Goal: Task Accomplishment & Management: Manage account settings

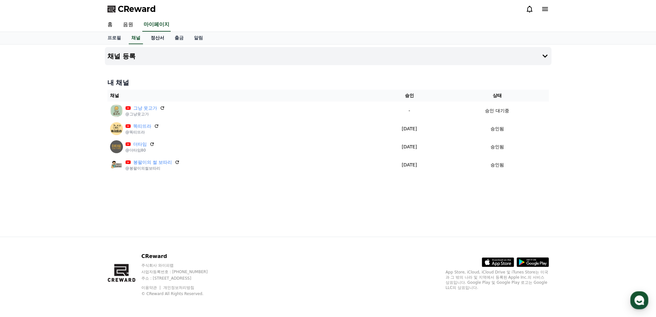
click at [153, 37] on link "정산서" at bounding box center [157, 38] width 24 height 12
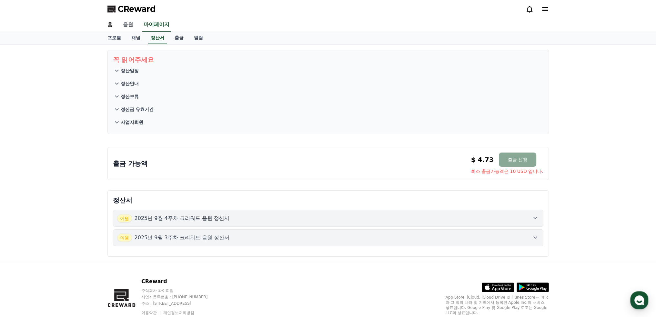
click at [127, 24] on link "음원" at bounding box center [128, 25] width 21 height 14
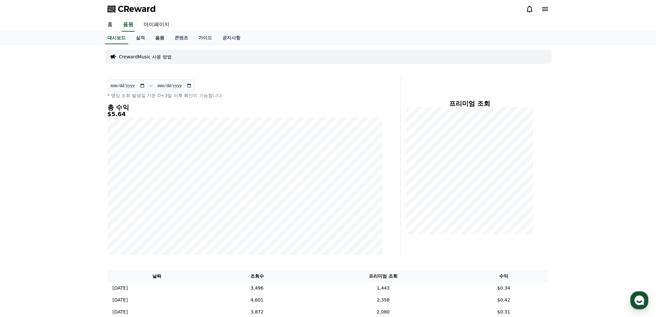
click at [158, 37] on link "음원" at bounding box center [159, 38] width 19 height 12
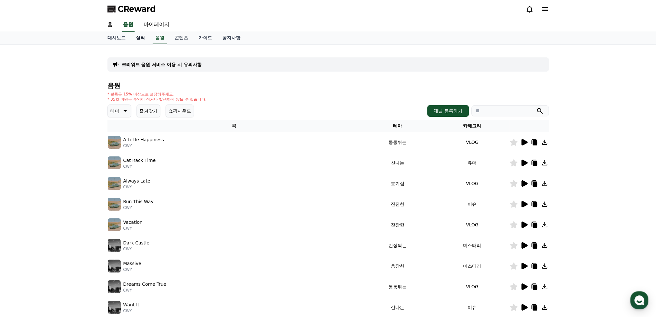
click at [142, 38] on link "실적" at bounding box center [140, 38] width 19 height 12
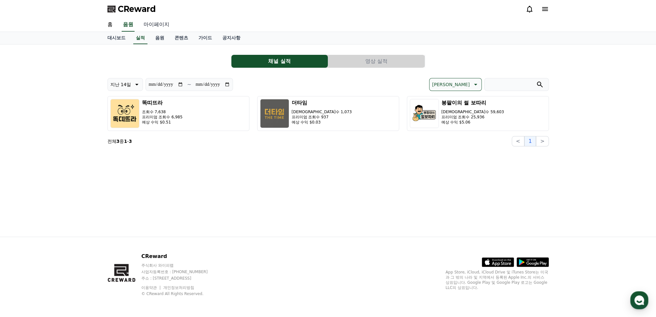
click at [160, 24] on link "마이페이지" at bounding box center [156, 25] width 36 height 14
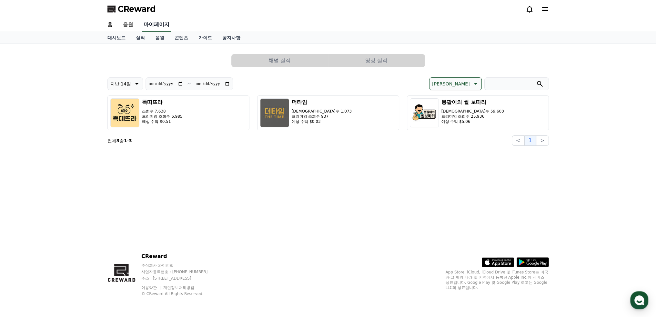
select select "**********"
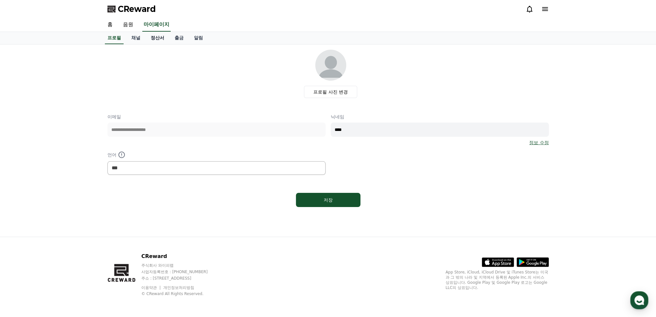
click at [165, 39] on link "정산서" at bounding box center [157, 38] width 24 height 12
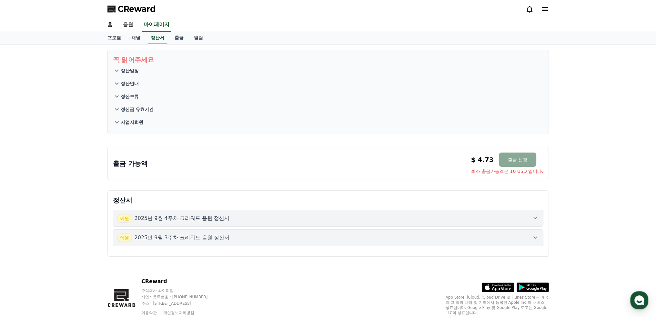
click at [213, 222] on button "[DATE]년 9월 4주차 크리워드 음원 정산서" at bounding box center [328, 218] width 430 height 17
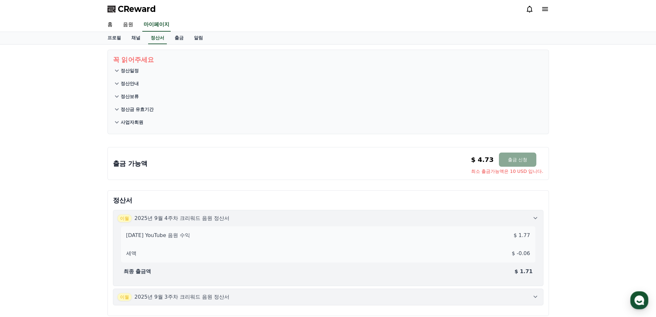
scroll to position [64, 0]
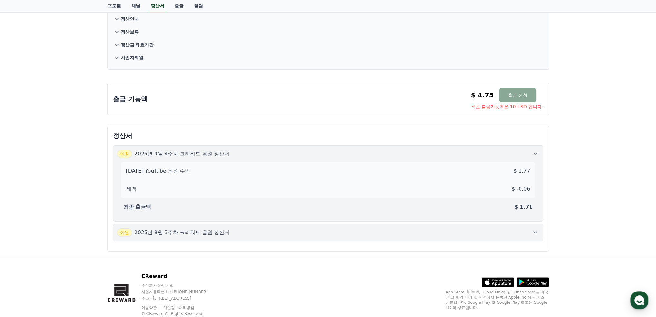
click at [382, 233] on div "[DATE]년 9월 3주차 크리워드 음원 정산서" at bounding box center [328, 232] width 422 height 8
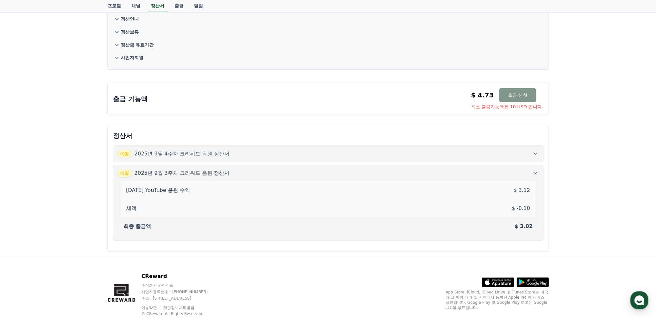
click at [508, 94] on button "출금 신청" at bounding box center [517, 95] width 37 height 14
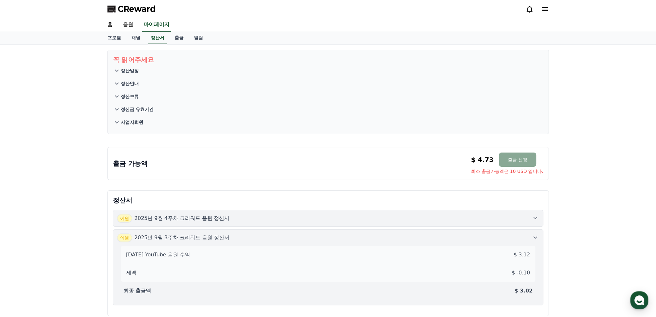
scroll to position [83, 0]
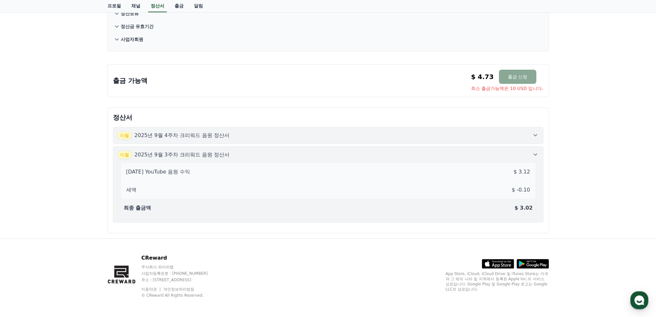
click at [537, 134] on icon at bounding box center [535, 135] width 8 height 8
